Goal: Task Accomplishment & Management: Use online tool/utility

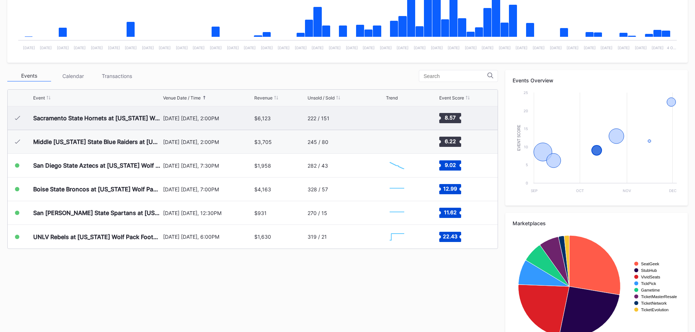
scroll to position [183, 0]
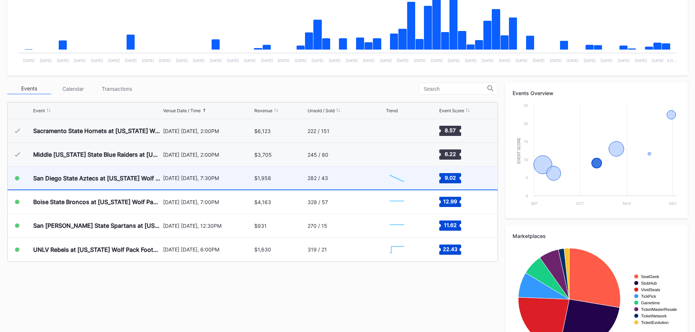
click at [355, 183] on div "282 / 43" at bounding box center [346, 178] width 77 height 23
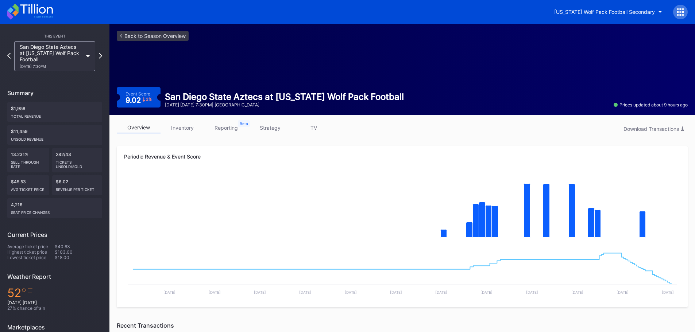
click at [186, 127] on link "inventory" at bounding box center [183, 127] width 44 height 11
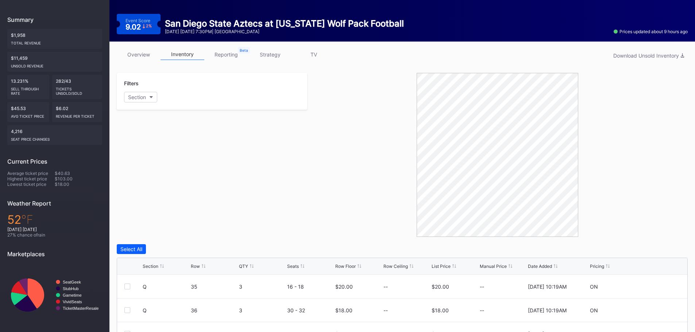
scroll to position [62, 0]
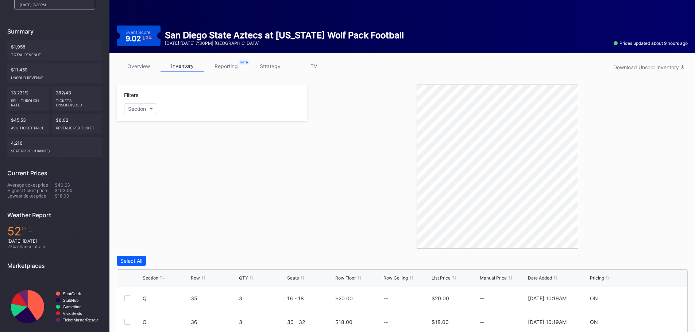
click at [144, 69] on link "overview" at bounding box center [139, 66] width 44 height 11
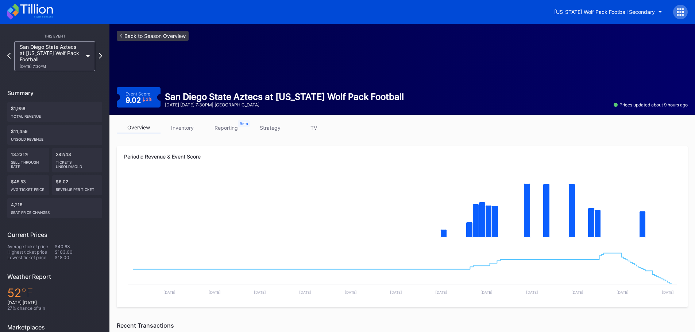
click at [132, 36] on link "<- Back to Season Overview" at bounding box center [153, 36] width 72 height 10
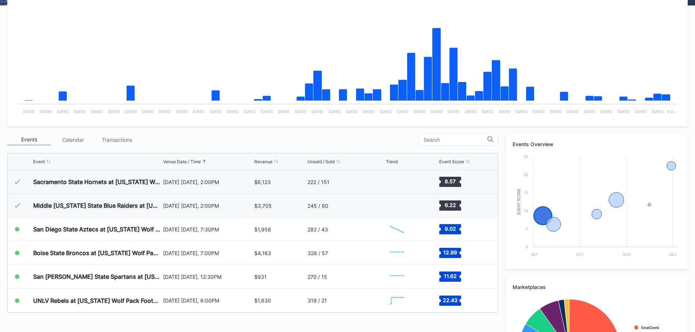
scroll to position [146, 0]
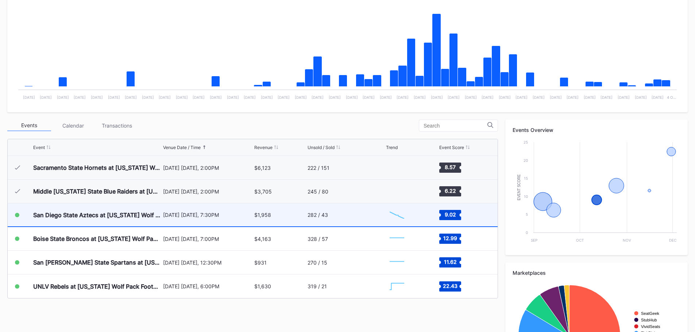
click at [333, 213] on div "282 / 43" at bounding box center [346, 215] width 77 height 23
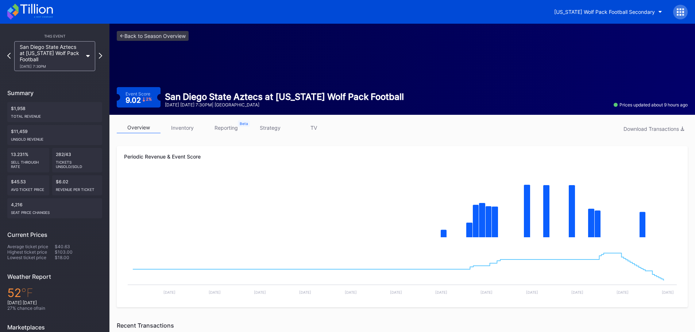
click at [319, 131] on link "TV" at bounding box center [314, 127] width 44 height 11
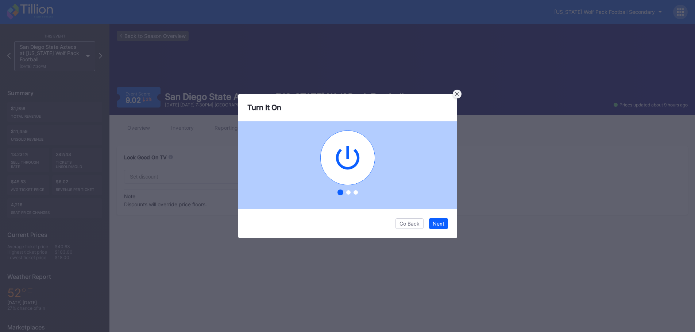
click at [457, 93] on icon at bounding box center [457, 94] width 4 height 4
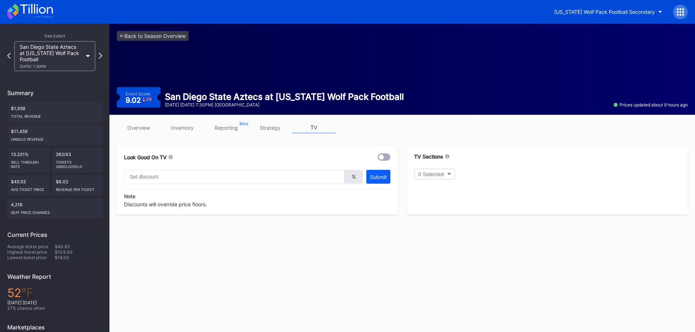
click at [281, 131] on link "strategy" at bounding box center [270, 127] width 44 height 11
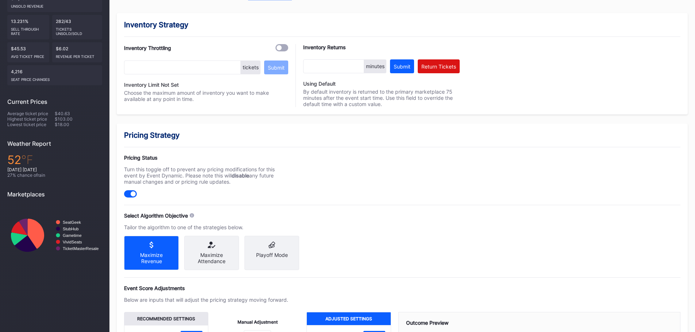
scroll to position [58, 0]
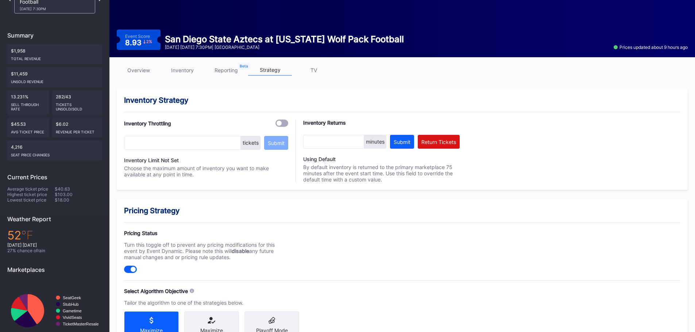
click at [147, 68] on link "overview" at bounding box center [139, 70] width 44 height 11
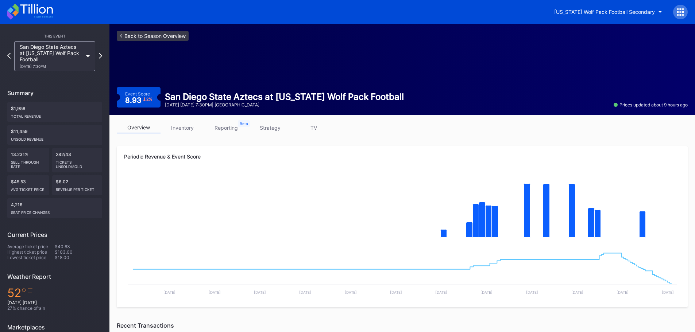
click at [143, 39] on link "<- Back to Season Overview" at bounding box center [153, 36] width 72 height 10
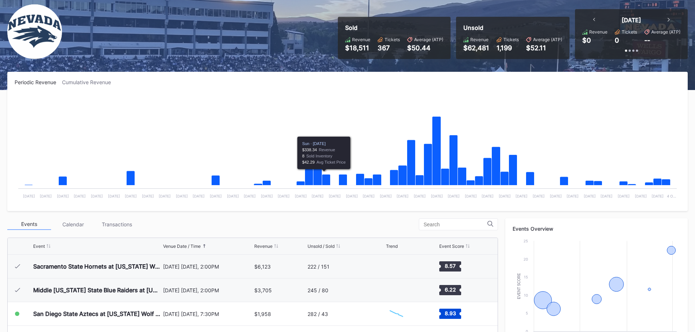
scroll to position [182, 0]
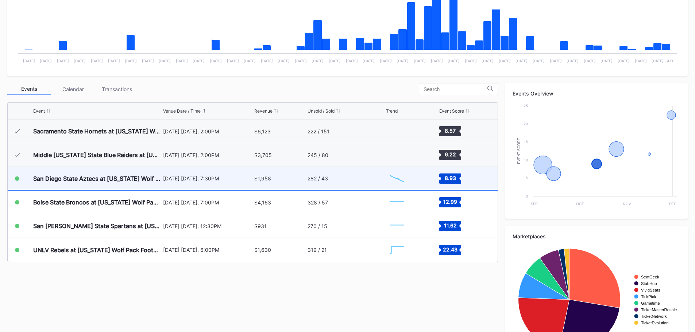
click at [324, 184] on div "282 / 43" at bounding box center [346, 178] width 77 height 23
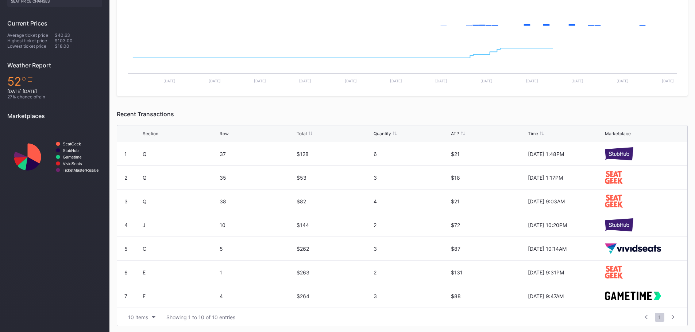
scroll to position [213, 0]
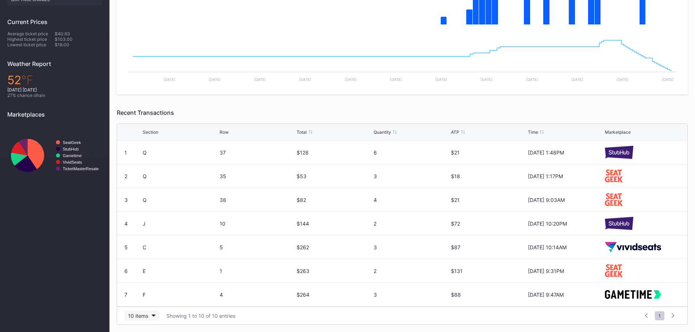
click at [156, 317] on button "10 items" at bounding box center [141, 316] width 35 height 10
click at [147, 303] on div "200 items" at bounding box center [141, 298] width 35 height 14
click at [157, 137] on div "Section Row Total Quantity ATP Time Marketplace" at bounding box center [402, 132] width 570 height 17
click at [154, 134] on div "Section" at bounding box center [151, 132] width 16 height 5
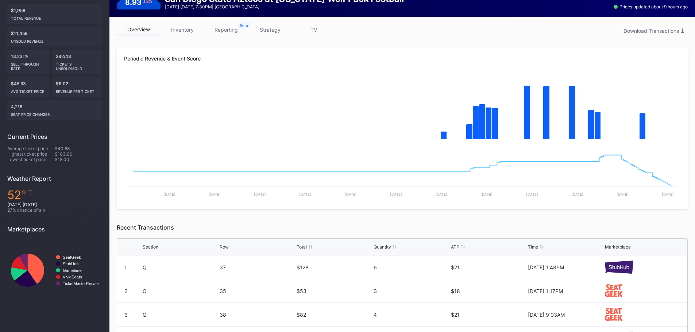
scroll to position [0, 0]
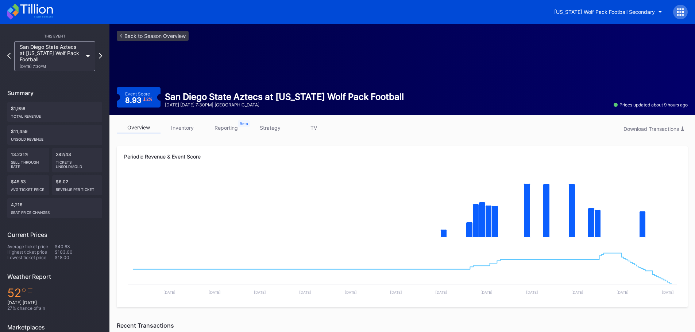
click at [183, 134] on div "overview inventory reporting strategy TV Download Transactions" at bounding box center [402, 129] width 571 height 15
click at [183, 130] on link "inventory" at bounding box center [183, 127] width 44 height 11
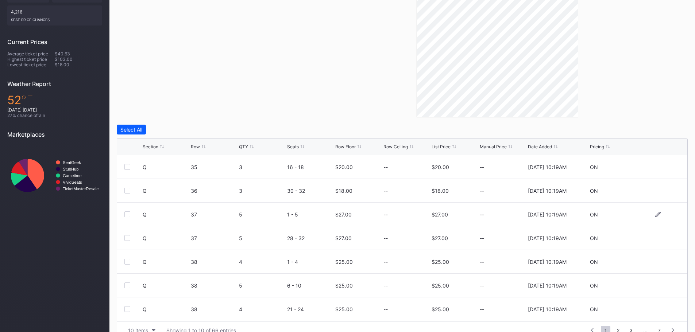
scroll to position [208, 0]
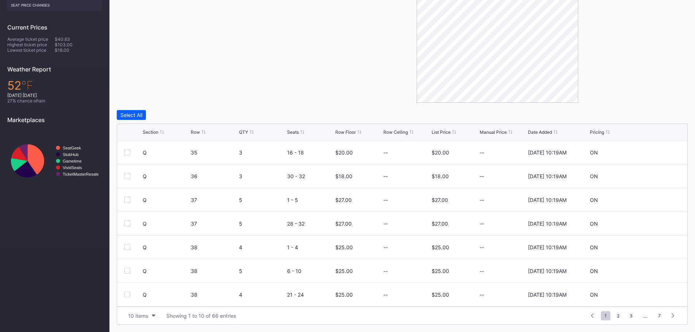
click at [149, 139] on div "Section Row QTY Seats Row Floor Row Ceiling List Price Manual Price Date Added …" at bounding box center [402, 132] width 570 height 17
click at [152, 132] on div "Section" at bounding box center [151, 132] width 16 height 5
drag, startPoint x: 52, startPoint y: 100, endPoint x: 0, endPoint y: 85, distance: 54.4
click at [0, 85] on div "This Event [GEOGRAPHIC_DATA] Aztecs at [US_STATE] Wolf Pack Football [DATE] 7:3…" at bounding box center [54, 8] width 109 height 384
click at [271, 60] on div "Filters Section" at bounding box center [212, 21] width 190 height 164
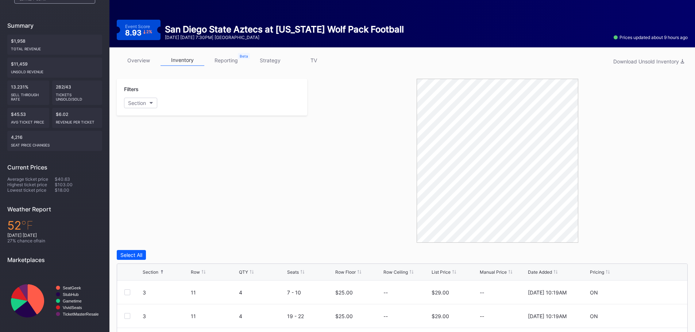
scroll to position [62, 0]
